Goal: Navigation & Orientation: Find specific page/section

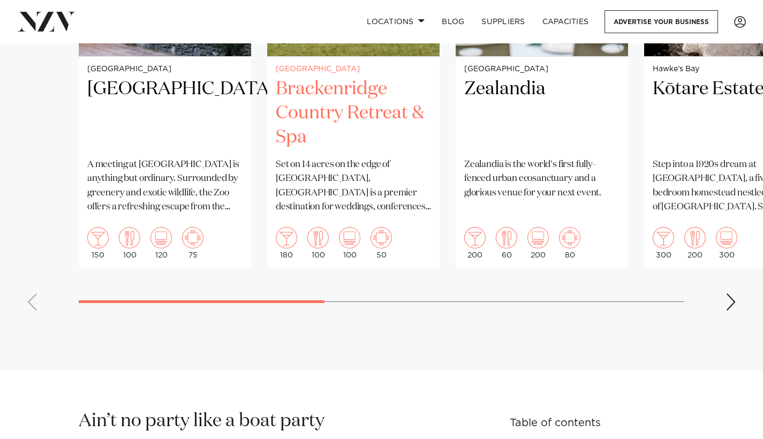
scroll to position [1079, 0]
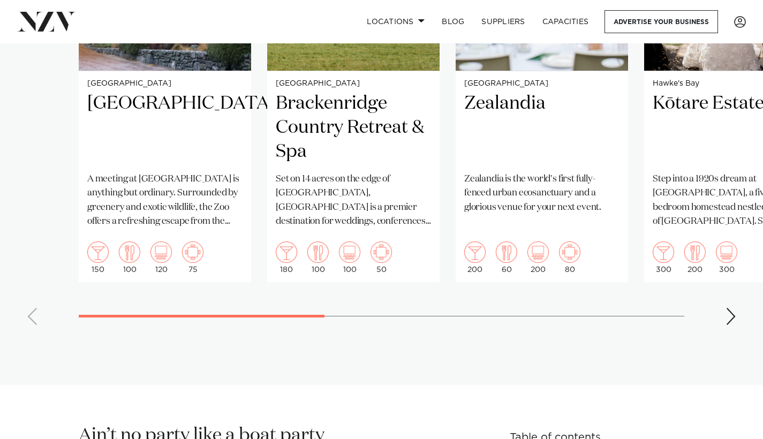
click at [732, 318] on div "Next slide" at bounding box center [731, 316] width 11 height 17
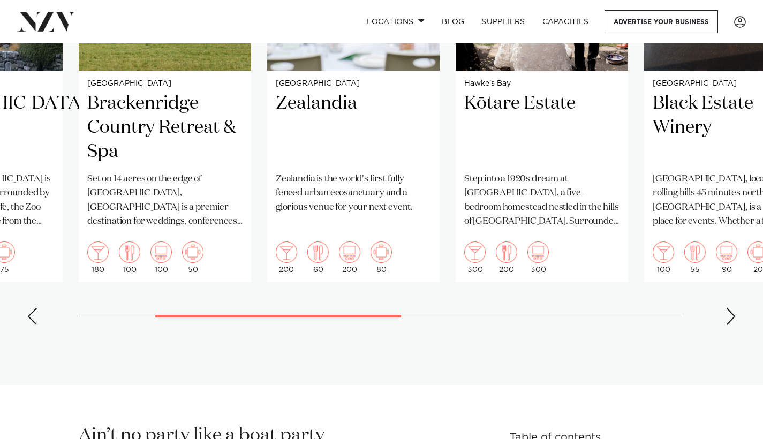
click at [732, 318] on div "Next slide" at bounding box center [731, 316] width 11 height 17
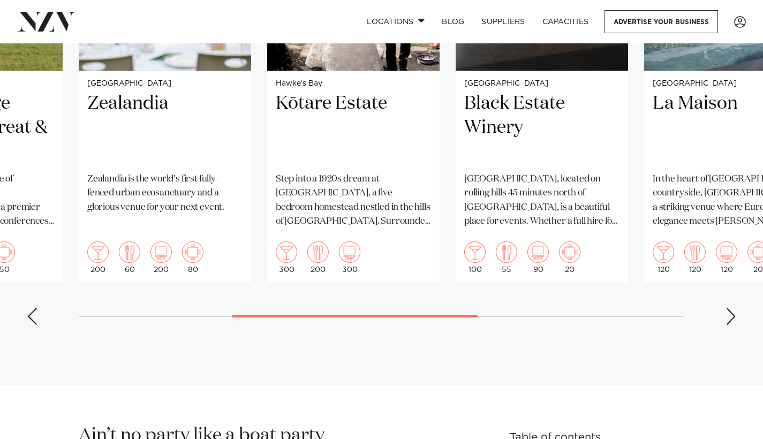
click at [732, 318] on div "Next slide" at bounding box center [731, 316] width 11 height 17
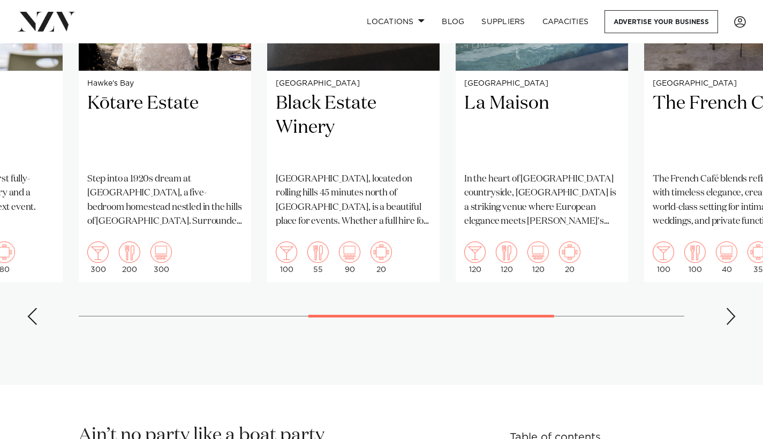
click at [732, 318] on div "Next slide" at bounding box center [731, 316] width 11 height 17
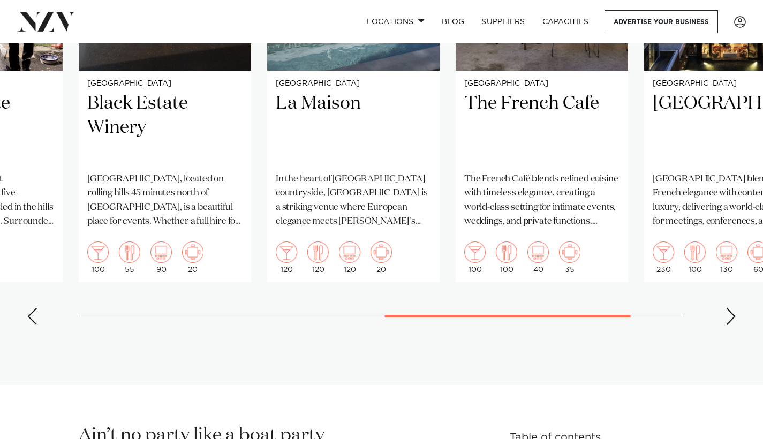
click at [732, 318] on div "Next slide" at bounding box center [731, 316] width 11 height 17
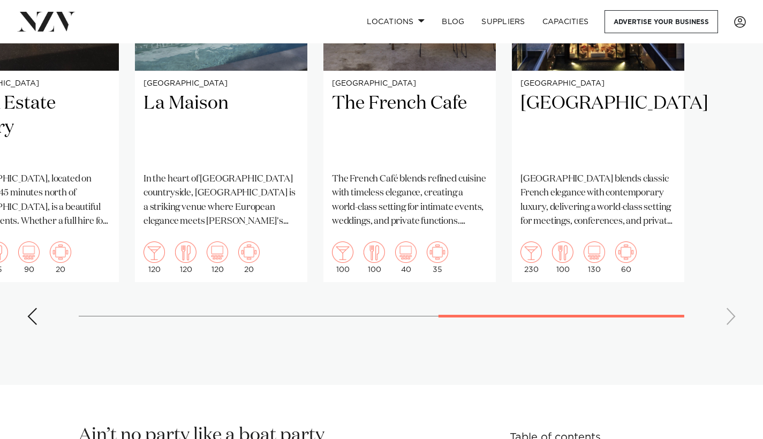
click at [732, 318] on swiper-container "Wellington [GEOGRAPHIC_DATA] A meeting at [GEOGRAPHIC_DATA] is anything but ord…" at bounding box center [381, 86] width 763 height 494
click at [33, 313] on div "Previous slide" at bounding box center [32, 316] width 11 height 17
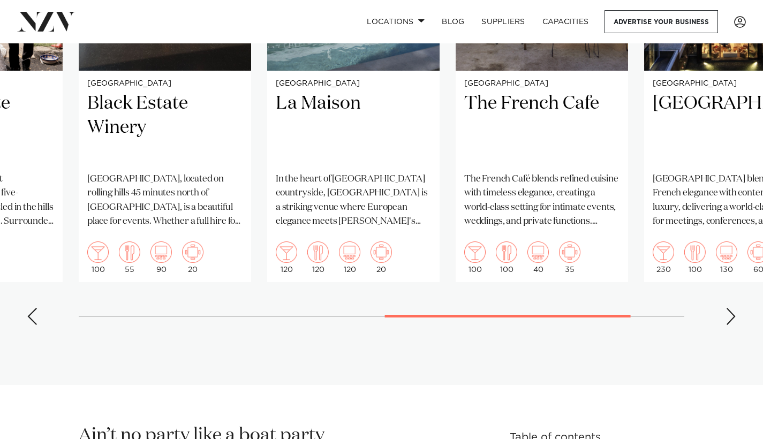
click at [33, 313] on div "Previous slide" at bounding box center [32, 316] width 11 height 17
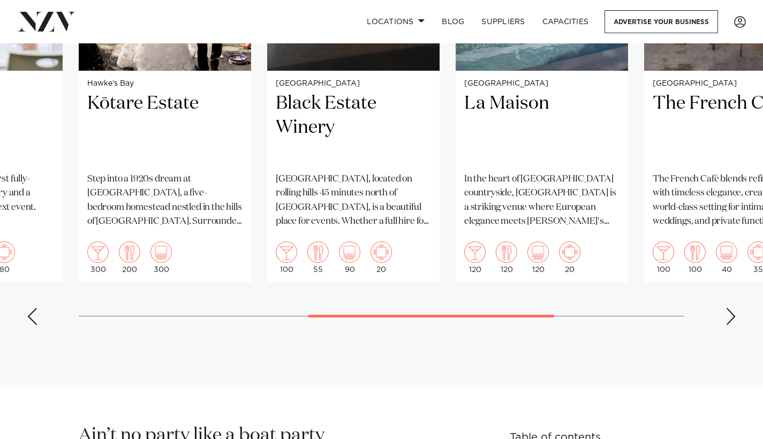
click at [33, 313] on div "Previous slide" at bounding box center [32, 316] width 11 height 17
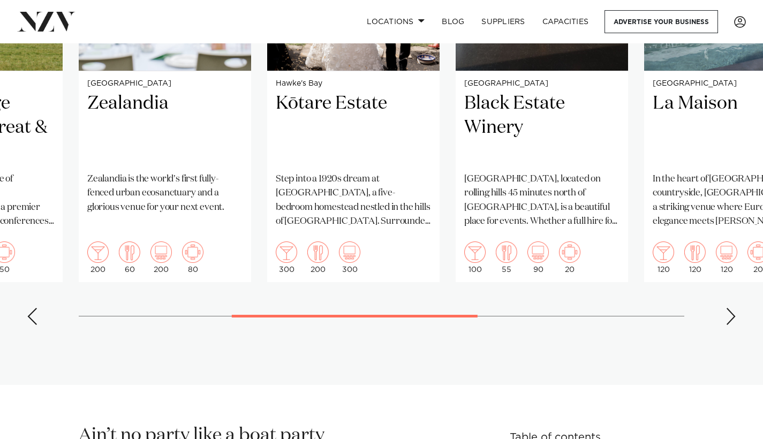
click at [33, 313] on div "Previous slide" at bounding box center [32, 316] width 11 height 17
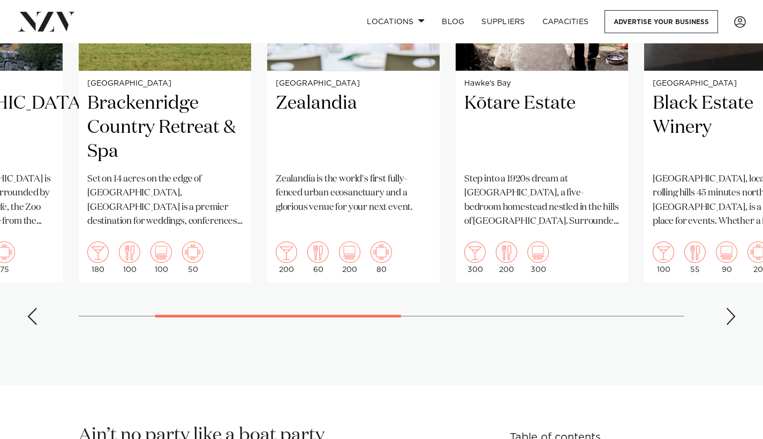
click at [33, 313] on div "Previous slide" at bounding box center [32, 316] width 11 height 17
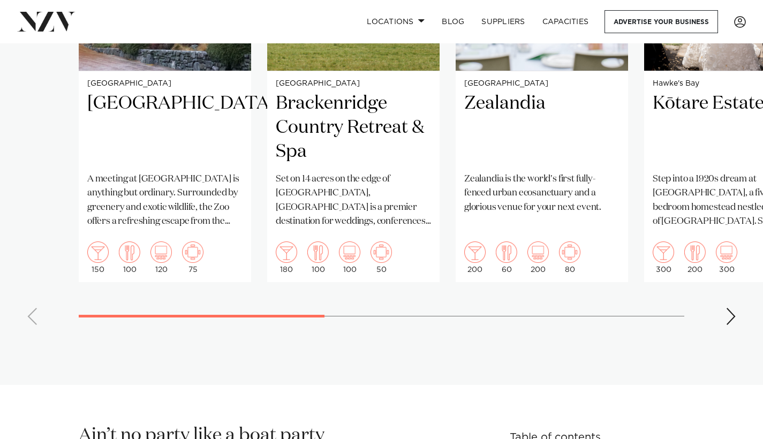
click at [33, 313] on swiper-container "Wellington [GEOGRAPHIC_DATA] A meeting at [GEOGRAPHIC_DATA] is anything but ord…" at bounding box center [381, 86] width 763 height 494
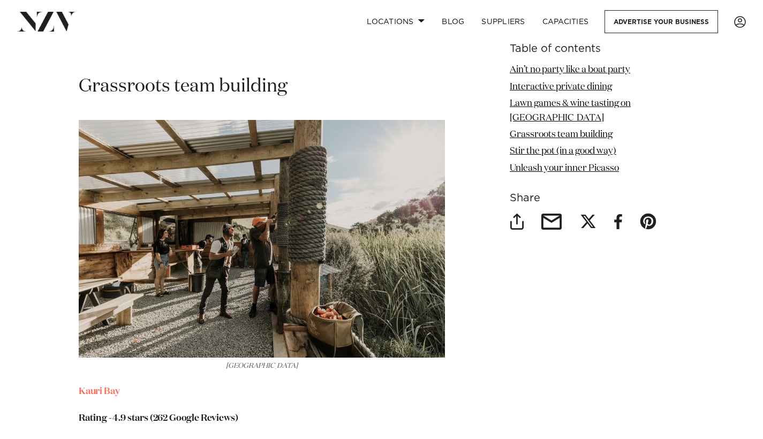
scroll to position [3376, 0]
